Goal: Task Accomplishment & Management: Manage account settings

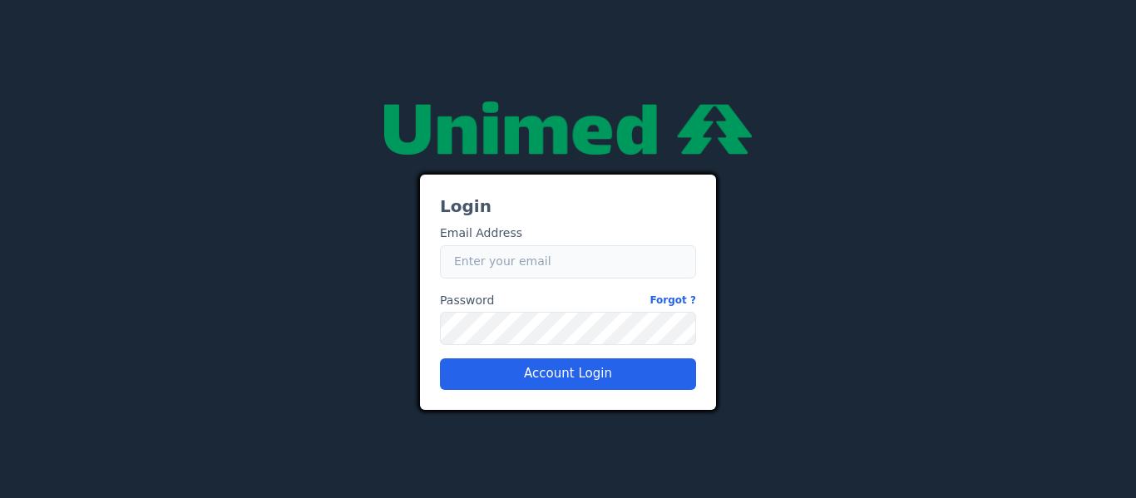
click at [531, 255] on input "Email" at bounding box center [568, 261] width 256 height 33
type input "gabriel.hermont@fluna.io"
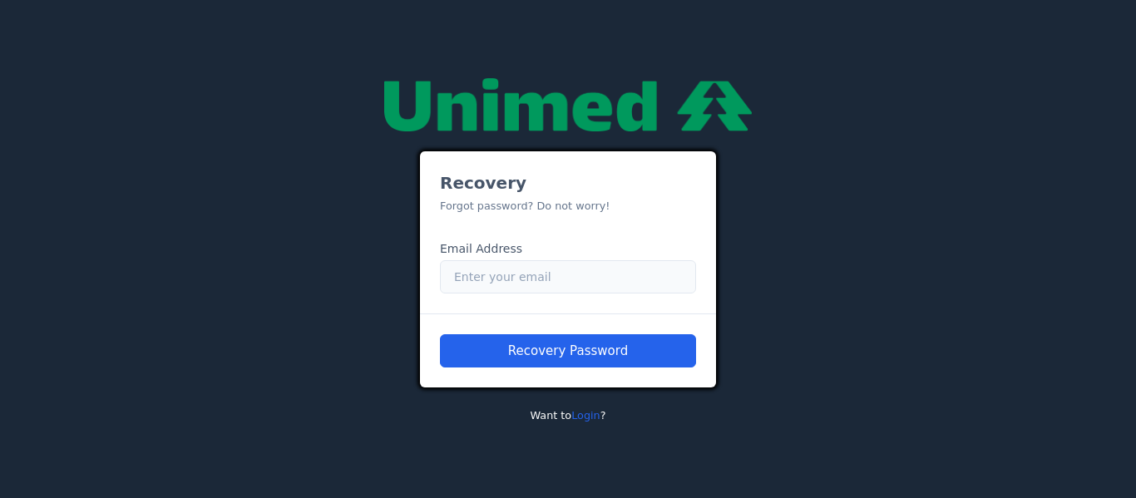
click at [541, 284] on input "Email" at bounding box center [568, 276] width 256 height 33
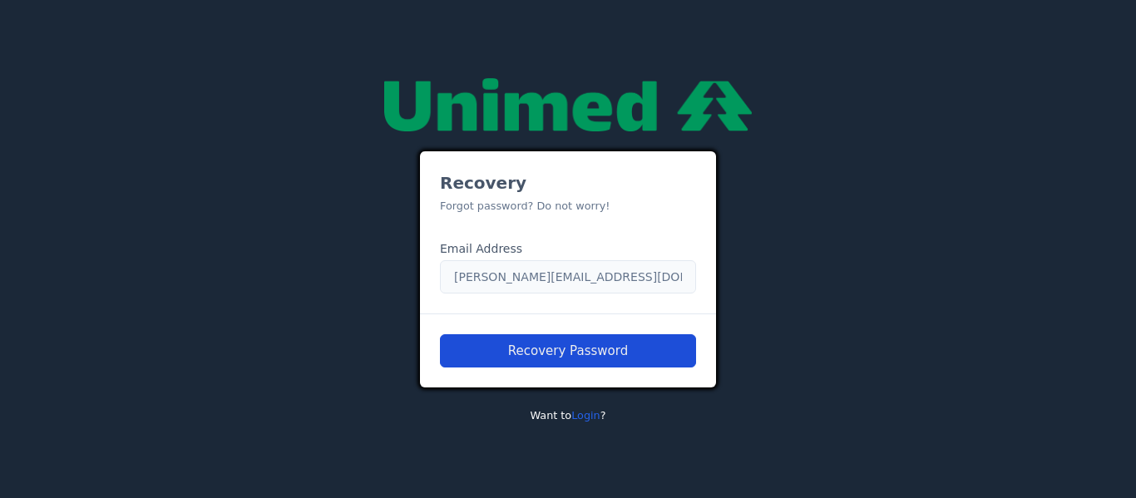
type input "[PERSON_NAME][EMAIL_ADDRESS][DOMAIN_NAME]"
click at [514, 357] on button "Recovery Password" at bounding box center [568, 350] width 256 height 33
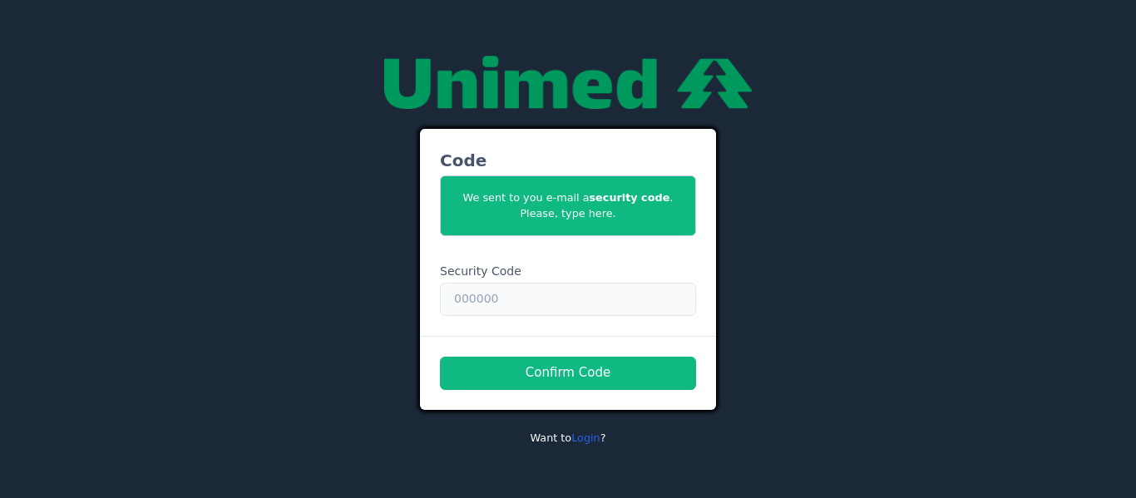
click at [480, 310] on input "text" at bounding box center [568, 299] width 256 height 33
paste input "529665"
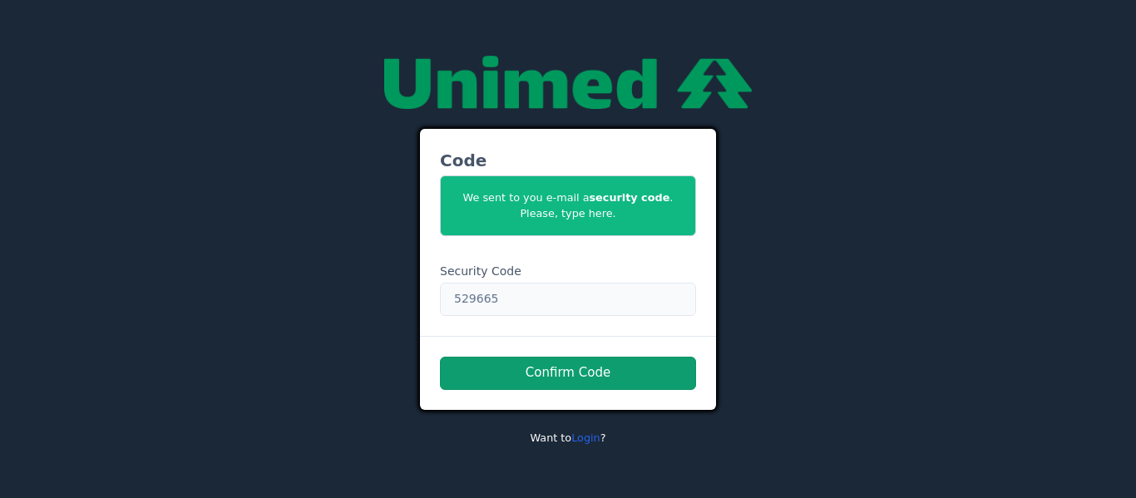
type input "529665"
click at [502, 358] on button "Confirm Code" at bounding box center [568, 373] width 256 height 33
click at [508, 368] on button "Confirm Code" at bounding box center [568, 373] width 256 height 33
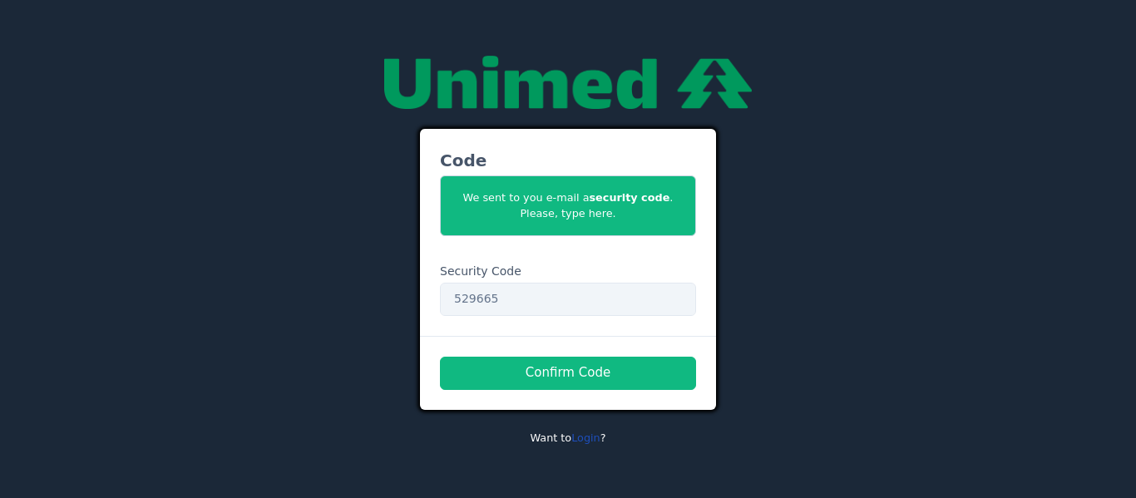
click at [586, 442] on link "Login" at bounding box center [585, 438] width 29 height 12
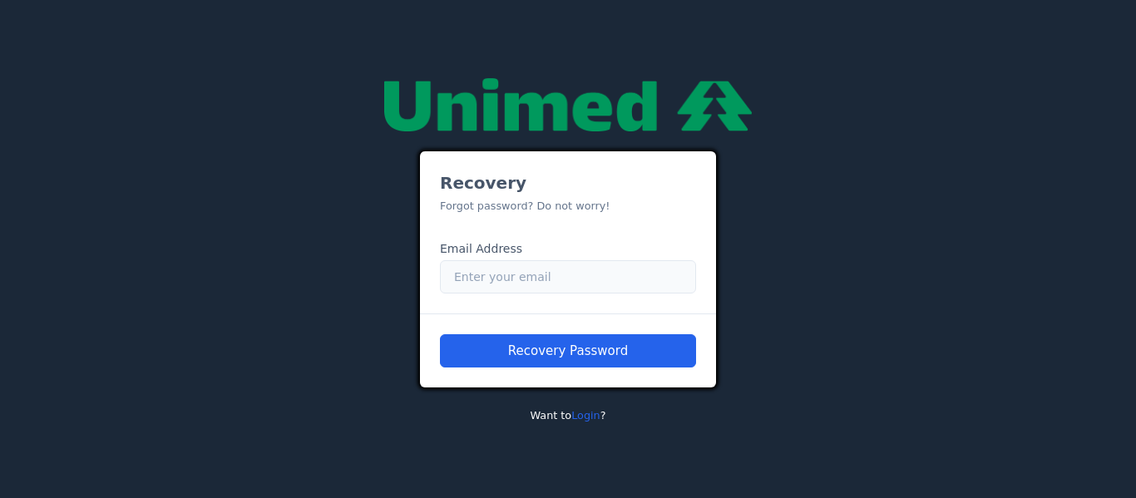
click at [580, 289] on input "Email" at bounding box center [568, 276] width 256 height 33
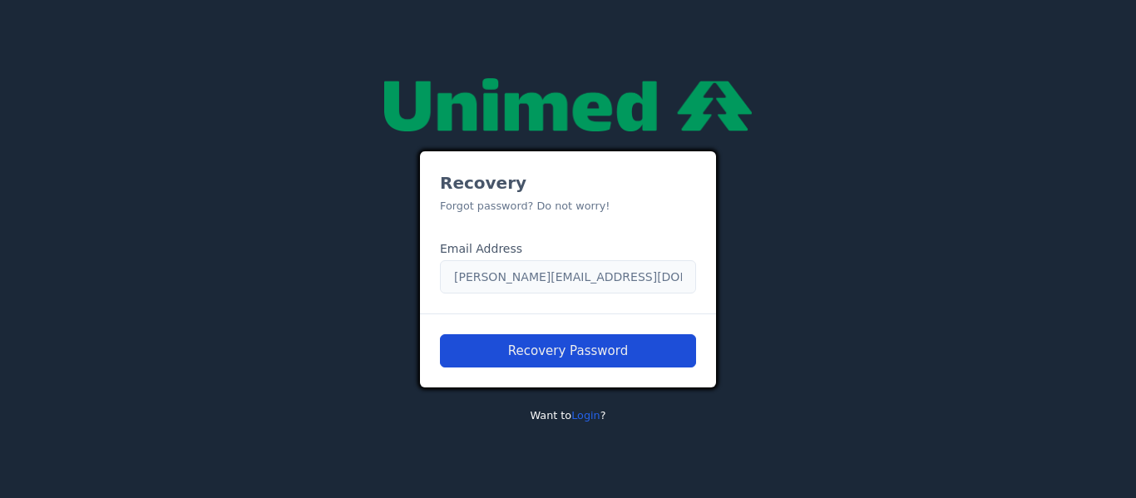
type input "gabriel.hermont+unimed@fluna.io"
click at [570, 366] on button "Recovery Password" at bounding box center [568, 350] width 256 height 33
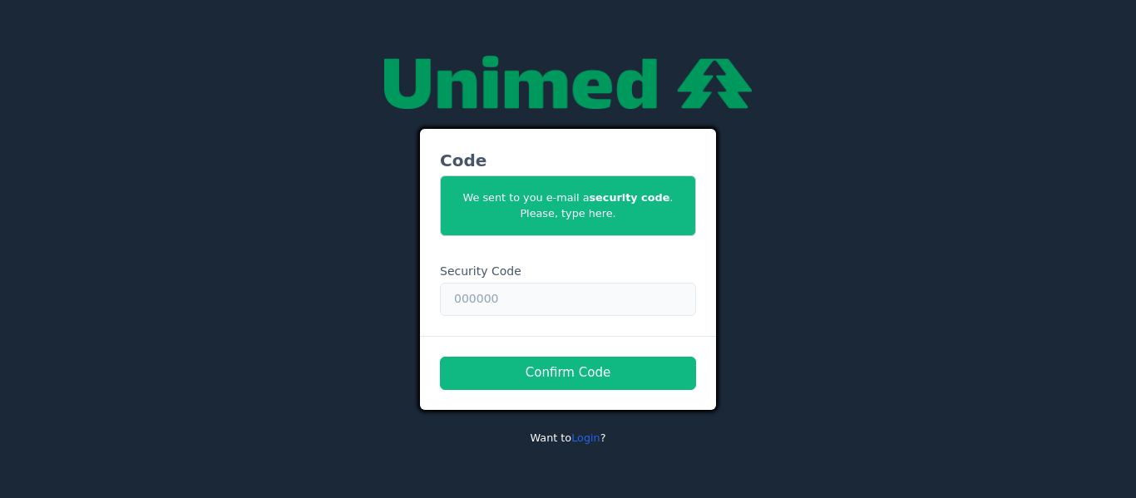
click at [486, 303] on input "text" at bounding box center [568, 299] width 256 height 33
paste input "425286"
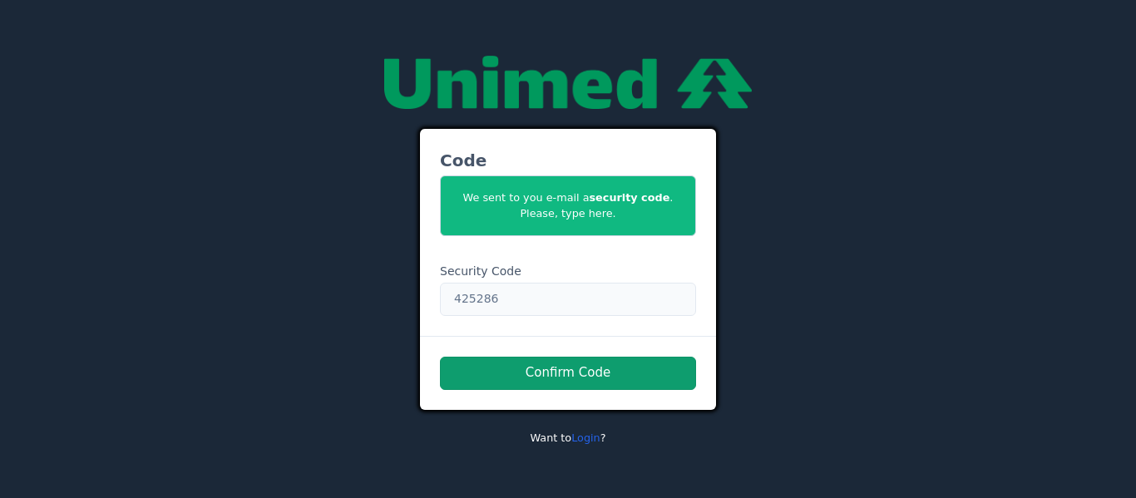
type input "425286"
click at [511, 378] on button "Confirm Code" at bounding box center [568, 373] width 256 height 33
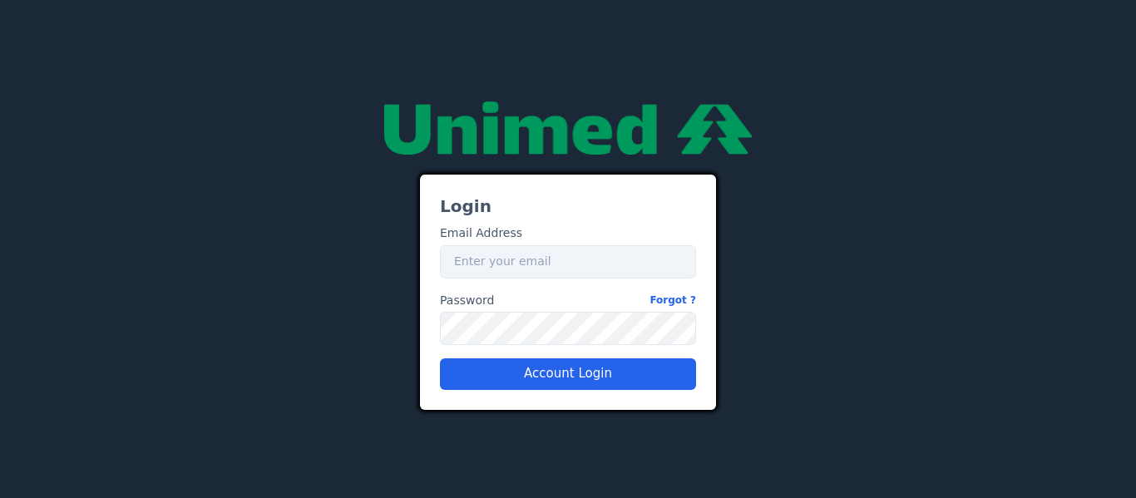
click at [977, 166] on div "Login Email Address Email Password Forgot ? Password Account Login" at bounding box center [568, 248] width 948 height 321
type input "gabriel.hermont+unimed@fluna.io"
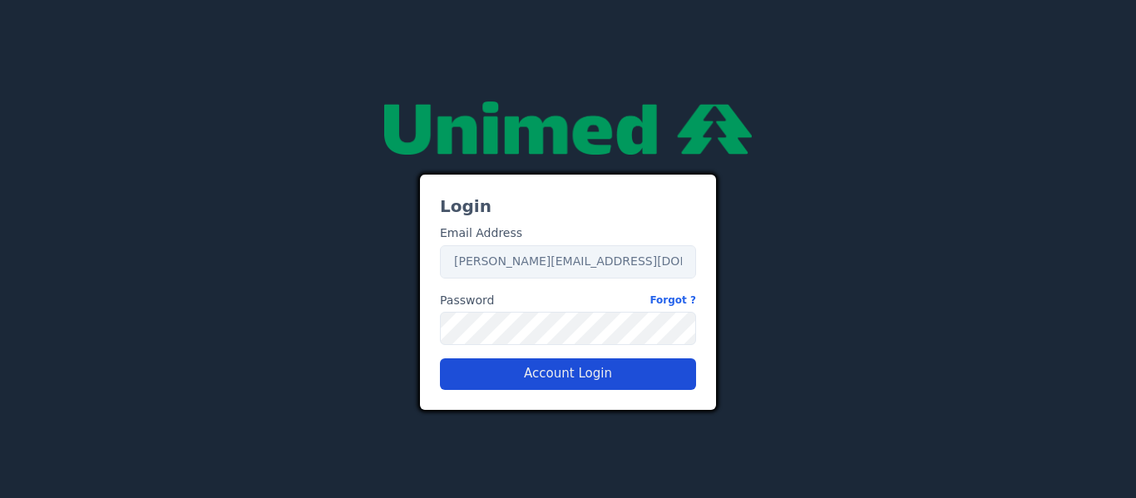
click at [615, 383] on button "Account Login" at bounding box center [568, 374] width 256 height 32
